Goal: Use online tool/utility

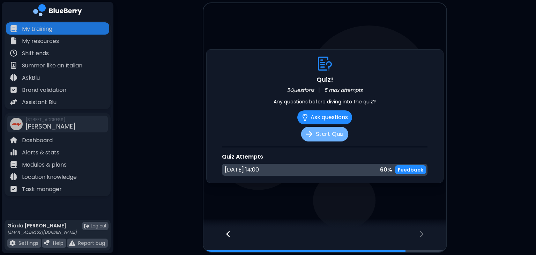
click at [324, 135] on button "Start Quiz" at bounding box center [324, 134] width 47 height 15
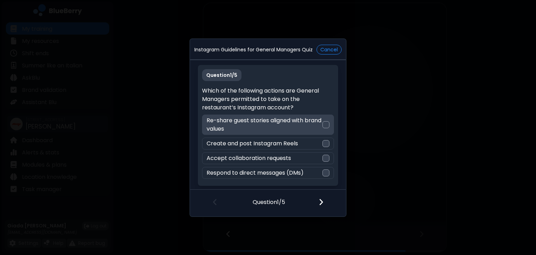
click at [305, 122] on p "Re-share guest stories aligned with brand values" at bounding box center [263, 124] width 115 height 17
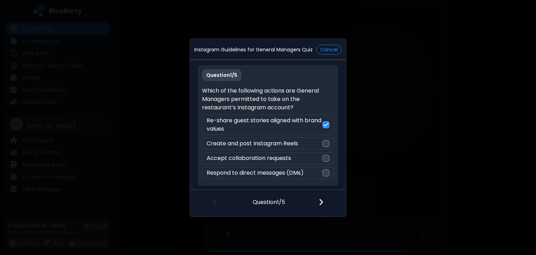
click at [323, 205] on img at bounding box center [320, 202] width 5 height 8
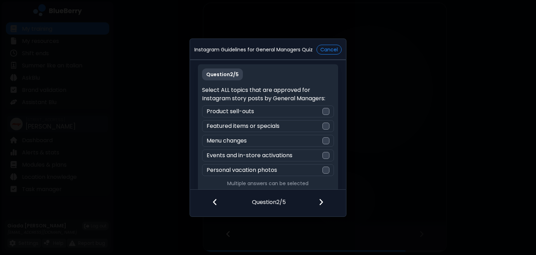
scroll to position [5, 0]
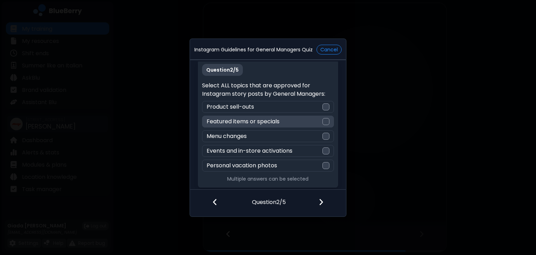
click at [316, 123] on div "Featured items or specials" at bounding box center [267, 121] width 131 height 12
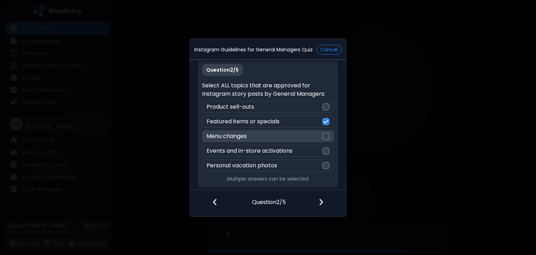
click at [318, 136] on div "Menu changes" at bounding box center [267, 136] width 131 height 12
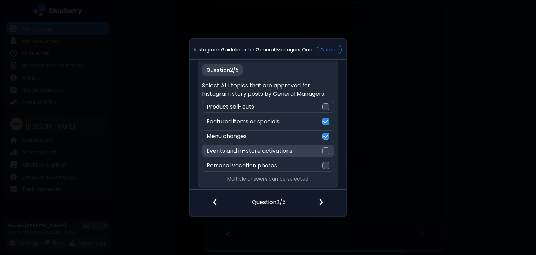
click at [317, 150] on div "Events and in-store activations" at bounding box center [267, 151] width 131 height 12
click at [323, 200] on img at bounding box center [320, 202] width 5 height 8
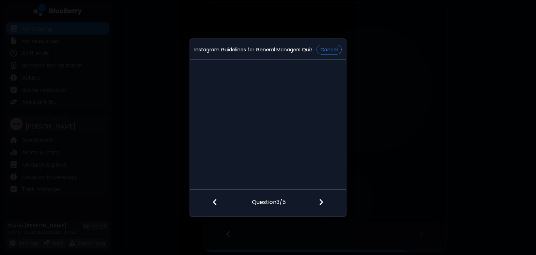
scroll to position [0, 0]
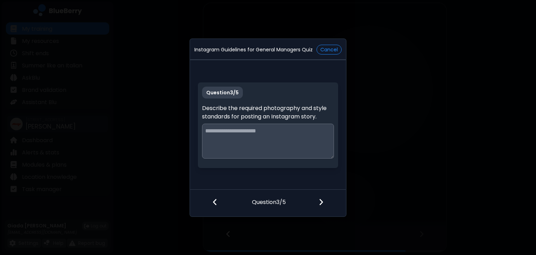
click at [298, 140] on textarea at bounding box center [267, 140] width 131 height 35
type textarea "**********"
click at [321, 198] on img at bounding box center [320, 202] width 5 height 8
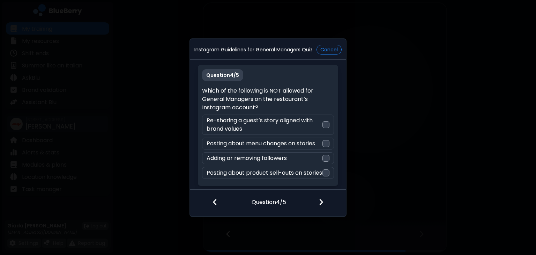
scroll to position [6, 0]
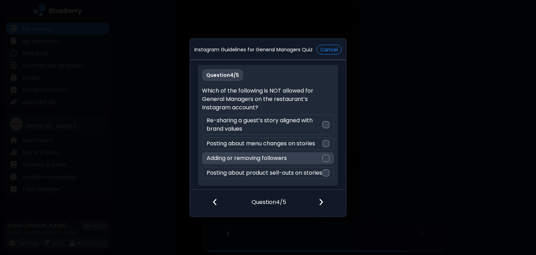
click at [312, 152] on div "Adding or removing followers" at bounding box center [267, 158] width 131 height 12
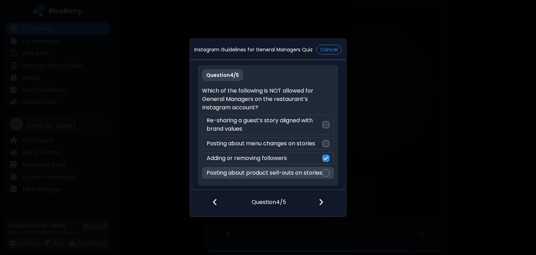
click at [313, 168] on p "Posting about product sell-outs on stories" at bounding box center [263, 172] width 115 height 8
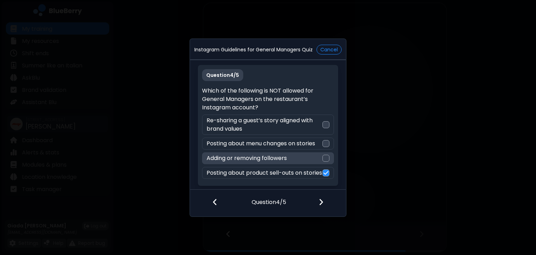
click at [311, 152] on div "Adding or removing followers" at bounding box center [267, 158] width 131 height 12
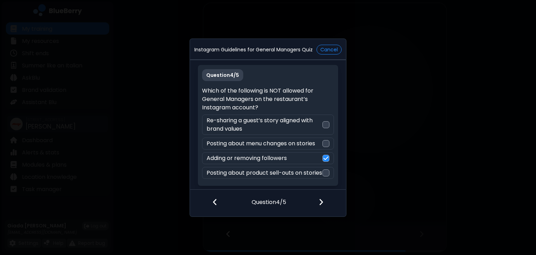
click at [324, 203] on div at bounding box center [324, 202] width 41 height 26
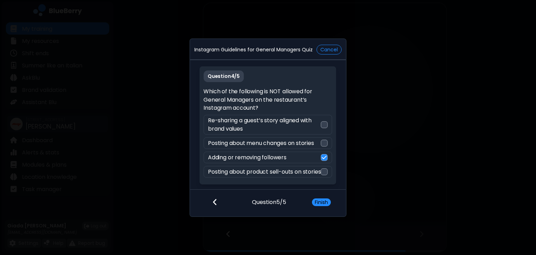
scroll to position [0, 0]
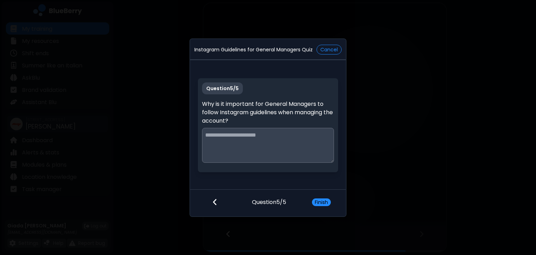
click at [283, 132] on textarea at bounding box center [267, 145] width 131 height 35
type textarea "*"
type textarea "**********"
click at [319, 204] on button "Finish" at bounding box center [321, 202] width 19 height 8
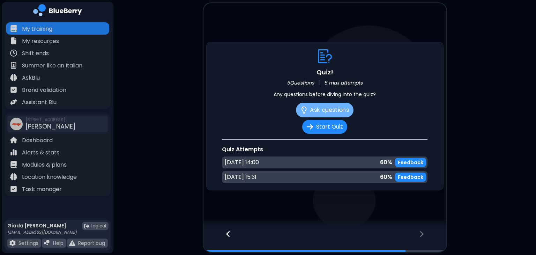
click at [331, 108] on button "Ask questions" at bounding box center [325, 110] width 58 height 15
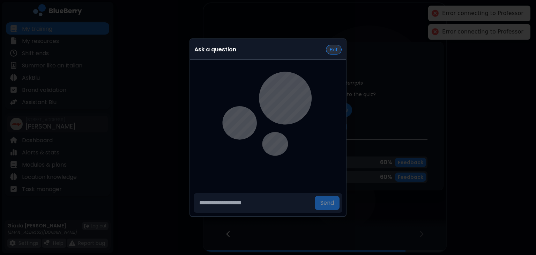
click at [332, 50] on button "Exit" at bounding box center [334, 50] width 16 height 10
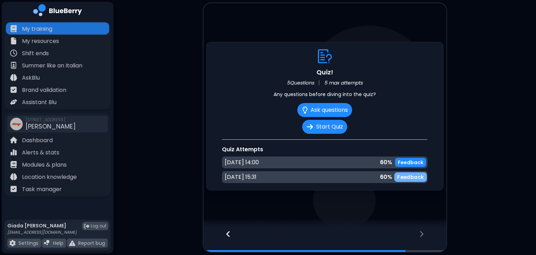
click at [410, 179] on p "Feedback" at bounding box center [410, 177] width 27 height 7
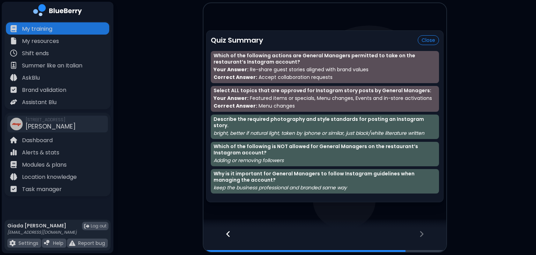
click at [454, 128] on main "Quiz Summary Close Which of the following actions are General Managers permitte…" at bounding box center [268, 127] width 536 height 255
click at [428, 43] on button "Close" at bounding box center [427, 40] width 21 height 10
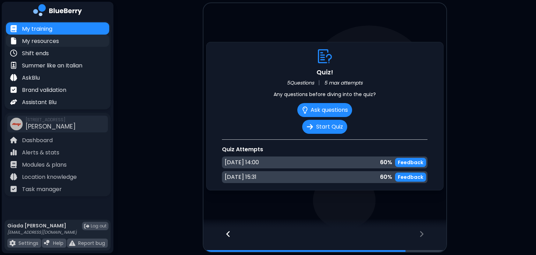
click at [60, 43] on div "My resources" at bounding box center [57, 41] width 103 height 12
